Goal: Task Accomplishment & Management: Manage account settings

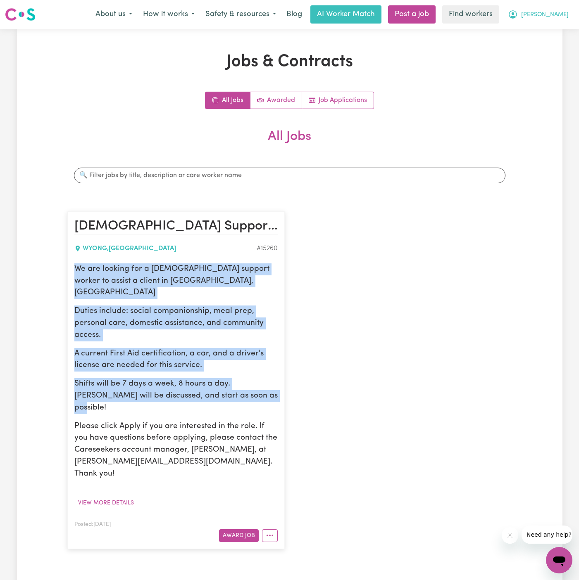
click at [559, 16] on span "[PERSON_NAME]" at bounding box center [544, 14] width 47 height 9
click at [537, 48] on link "Logout" at bounding box center [540, 48] width 65 height 16
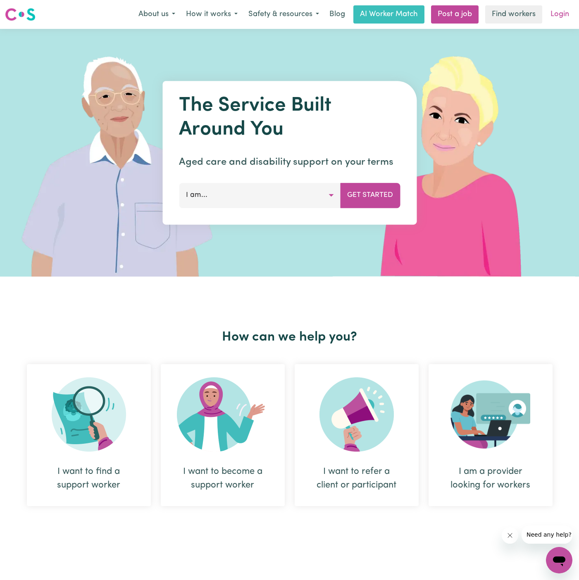
click at [557, 17] on link "Login" at bounding box center [559, 14] width 28 height 18
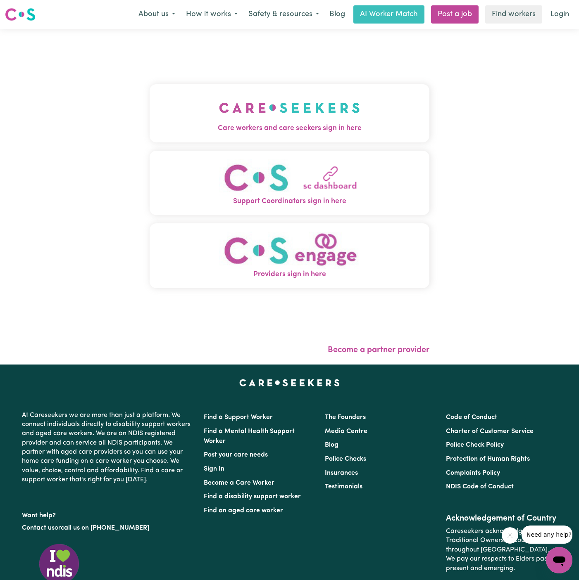
click at [336, 110] on button "Care workers and care seekers sign in here" at bounding box center [290, 113] width 280 height 58
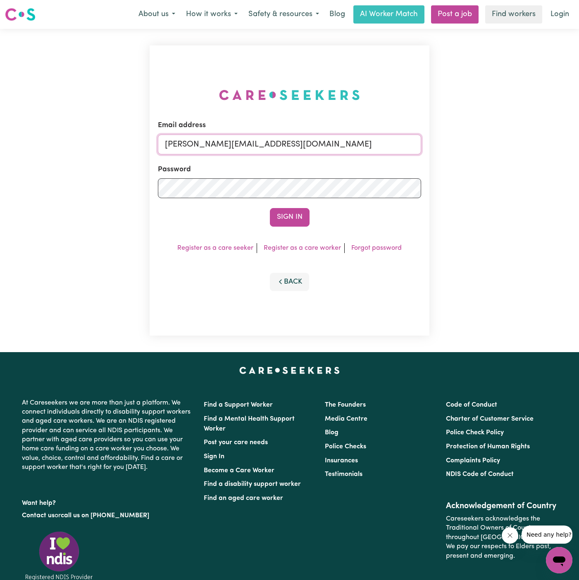
click at [341, 140] on input "[PERSON_NAME][EMAIL_ADDRESS][DOMAIN_NAME]" at bounding box center [289, 145] width 263 height 20
drag, startPoint x: 209, startPoint y: 143, endPoint x: 527, endPoint y: 157, distance: 318.3
click at [527, 157] on div "Email address [EMAIL_ADDRESS][DOMAIN_NAME] Password Sign In Register as a care …" at bounding box center [289, 190] width 579 height 323
click at [270, 208] on button "Sign In" at bounding box center [290, 217] width 40 height 18
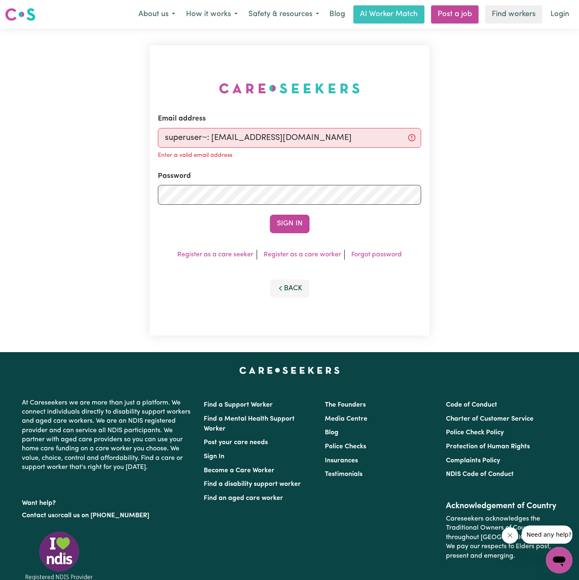
click at [211, 140] on input "superuser~: [EMAIL_ADDRESS][DOMAIN_NAME]" at bounding box center [289, 138] width 263 height 20
type input "superuser~[EMAIL_ADDRESS][DOMAIN_NAME]"
click at [270, 215] on button "Sign In" at bounding box center [290, 224] width 40 height 18
